Goal: Task Accomplishment & Management: Complete application form

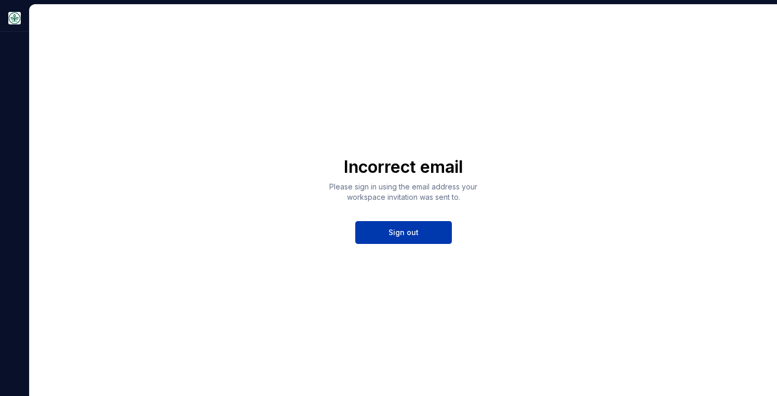
click at [417, 237] on span "Sign out" at bounding box center [403, 232] width 30 height 10
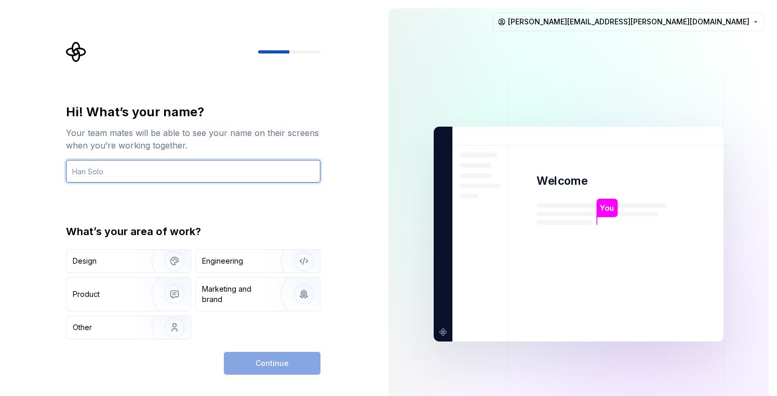
click at [109, 174] on input "text" at bounding box center [193, 171] width 254 height 23
type input "Ben"
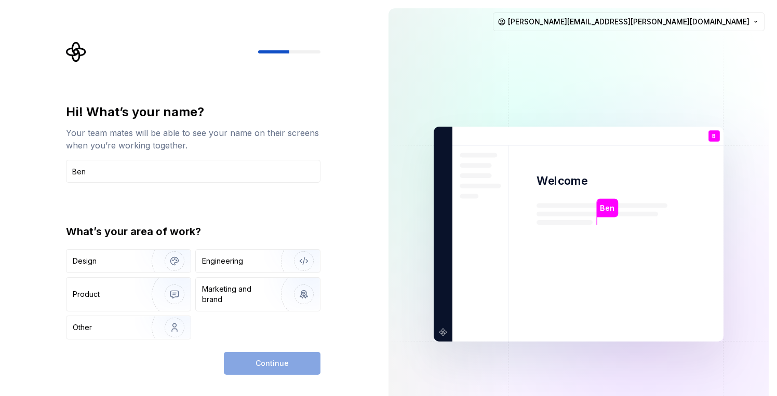
click at [24, 172] on div "Hi! What’s your name? Your team mates will be able to see your name on their sc…" at bounding box center [190, 234] width 380 height 468
click at [100, 264] on div "Design" at bounding box center [105, 261] width 65 height 10
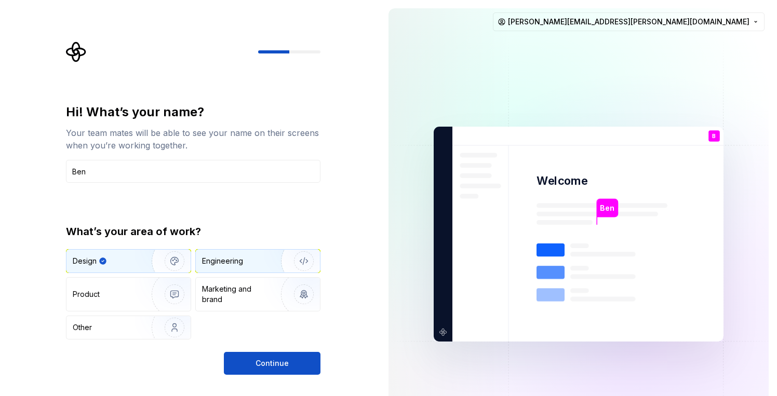
click at [266, 259] on img "button" at bounding box center [297, 261] width 66 height 70
click at [142, 262] on img "button" at bounding box center [167, 261] width 66 height 70
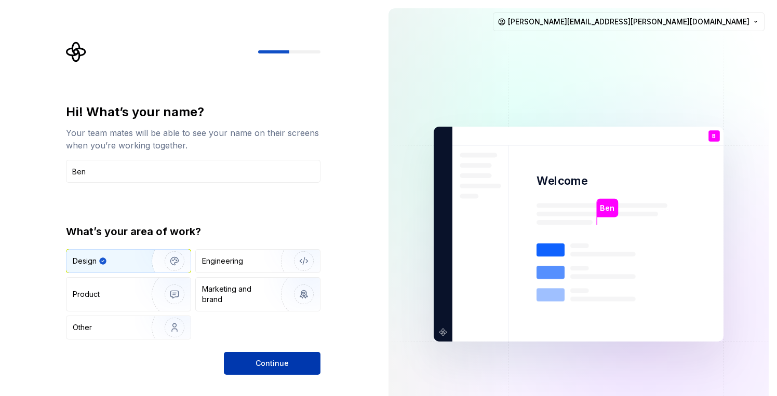
click at [309, 366] on button "Continue" at bounding box center [272, 363] width 97 height 23
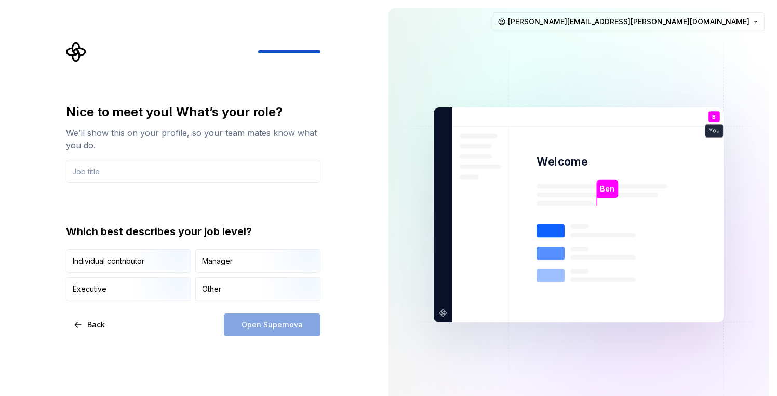
click at [597, 215] on img at bounding box center [578, 215] width 421 height 491
click at [497, 268] on img at bounding box center [578, 215] width 421 height 491
click at [611, 163] on img at bounding box center [578, 215] width 421 height 491
click at [714, 118] on p "B" at bounding box center [714, 117] width 4 height 6
click at [599, 192] on div "Ben" at bounding box center [607, 189] width 21 height 19
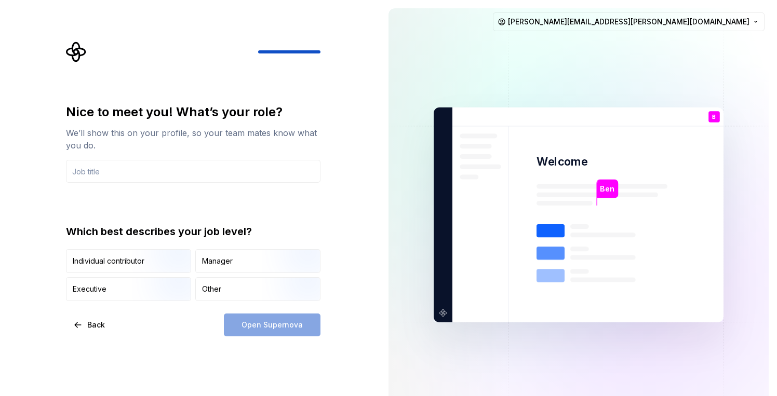
click at [523, 238] on img at bounding box center [578, 215] width 421 height 491
click at [278, 326] on div "Open Supernova" at bounding box center [272, 325] width 97 height 23
click at [143, 344] on div "Nice to meet you! What’s your role? We’ll show this on your profile, so your te…" at bounding box center [190, 215] width 380 height 430
click at [233, 272] on div "Manager" at bounding box center [258, 261] width 124 height 23
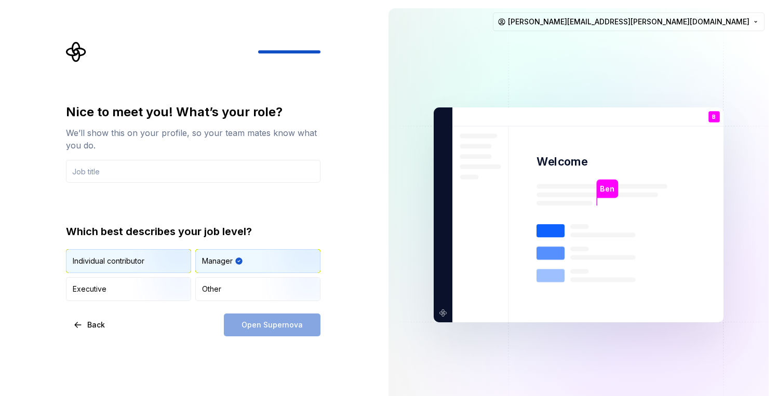
click at [164, 268] on img "button" at bounding box center [165, 274] width 66 height 70
click at [239, 266] on div "Manager" at bounding box center [258, 261] width 124 height 23
click at [113, 173] on input "text" at bounding box center [193, 171] width 254 height 23
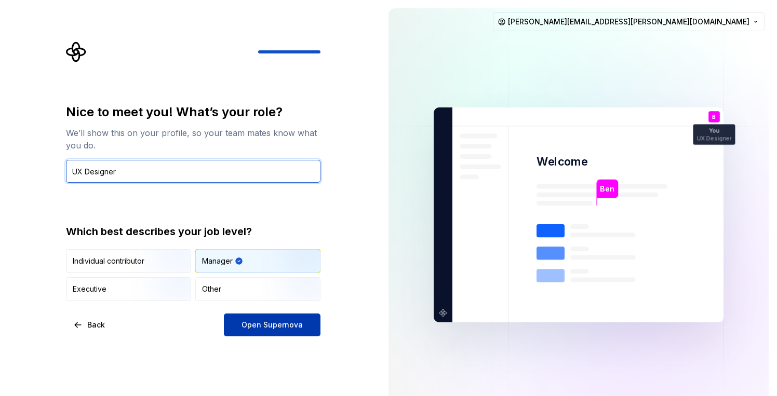
type input "UX Designer"
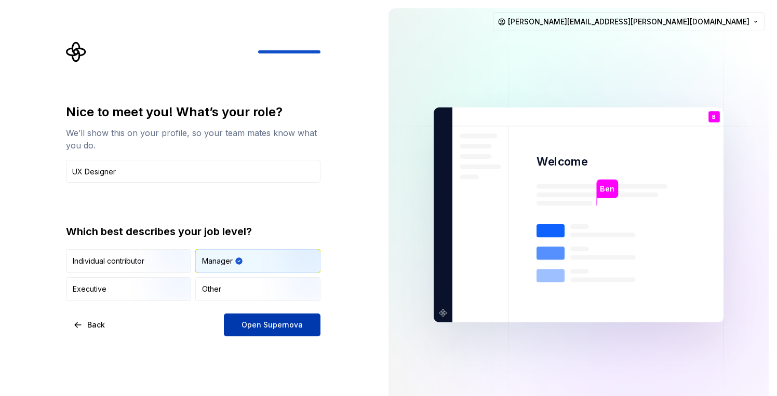
click at [291, 331] on button "Open Supernova" at bounding box center [272, 325] width 97 height 23
